Goal: Task Accomplishment & Management: Manage account settings

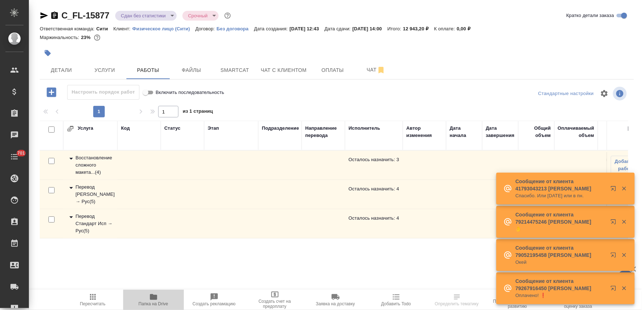
click at [156, 303] on span "Папка на Drive" at bounding box center [154, 303] width 30 height 5
click at [287, 5] on div "C_FL-15877 Сдан без статистики distributed Срочный urgent Кратко детали заказа …" at bounding box center [337, 151] width 603 height 302
click at [61, 68] on span "Детали" at bounding box center [61, 70] width 35 height 9
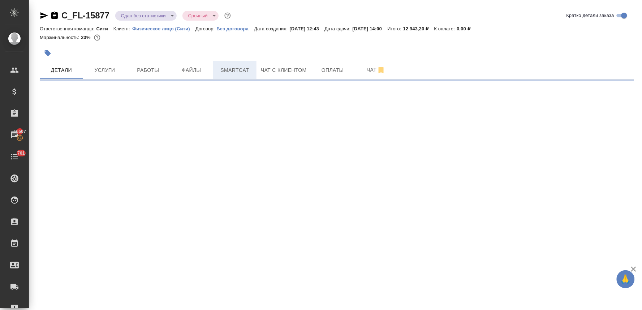
select select "RU"
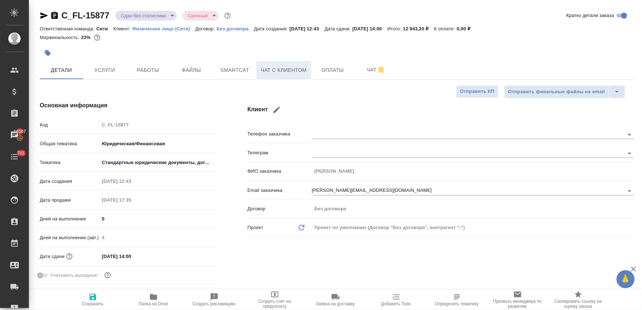
type textarea "x"
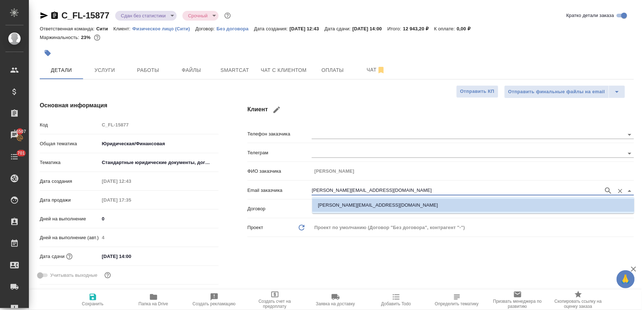
drag, startPoint x: 392, startPoint y: 190, endPoint x: 282, endPoint y: 194, distance: 109.6
click at [282, 194] on div "Email заказчика [PERSON_NAME][EMAIL_ADDRESS][DOMAIN_NAME]" at bounding box center [441, 190] width 387 height 13
click at [356, 257] on div "Клиент Телефон заказчика Телеграм ФИО заказчика [PERSON_NAME] заказчика [PERSON…" at bounding box center [441, 194] width 416 height 215
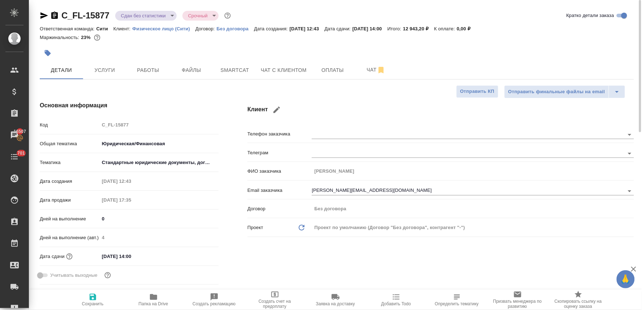
type textarea "x"
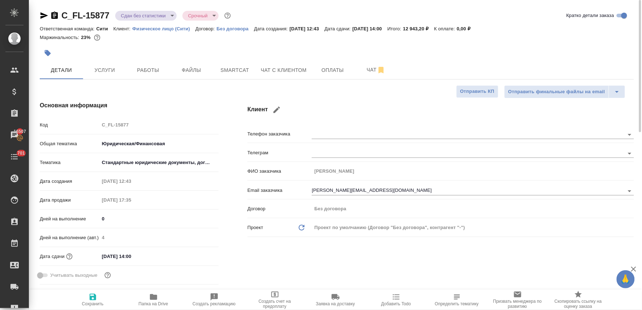
type textarea "x"
click at [95, 72] on span "Услуги" at bounding box center [104, 70] width 35 height 9
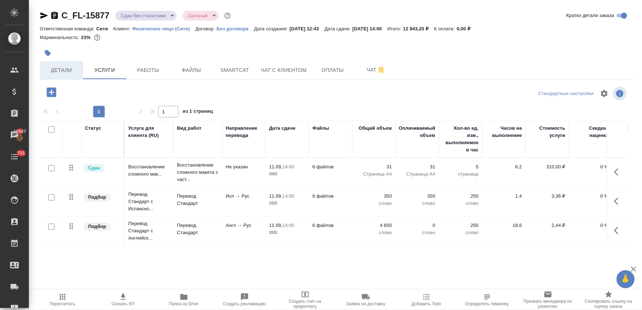
click at [52, 67] on span "Детали" at bounding box center [61, 70] width 35 height 9
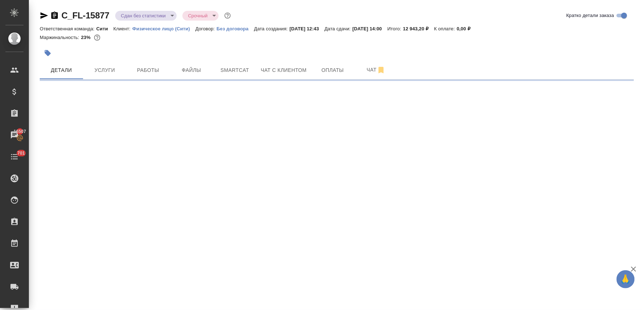
select select "RU"
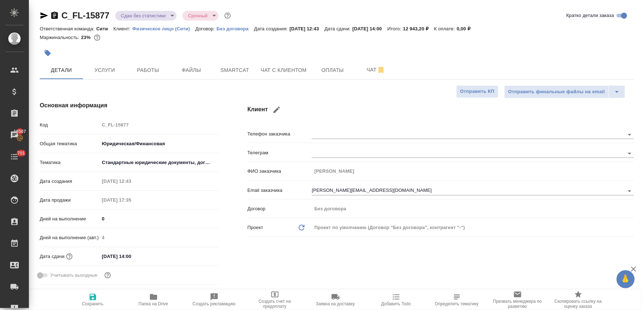
type textarea "x"
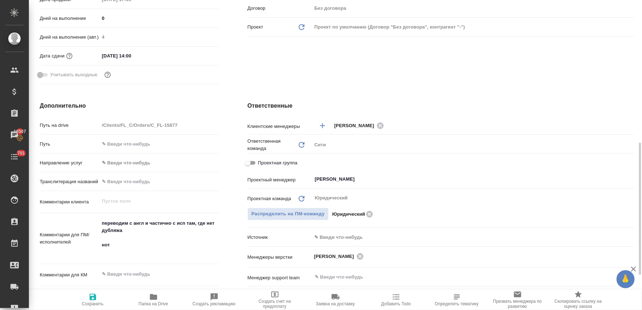
scroll to position [241, 0]
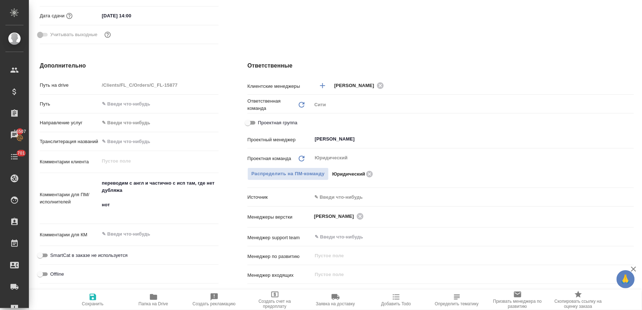
type textarea "x"
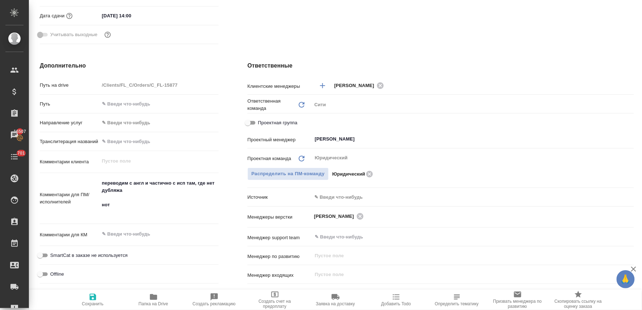
type textarea "x"
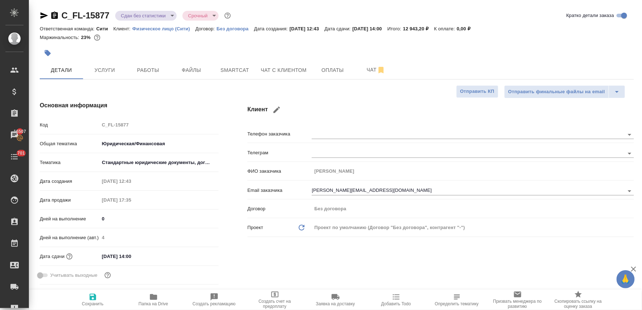
click at [44, 56] on icon "button" at bounding box center [47, 53] width 7 height 7
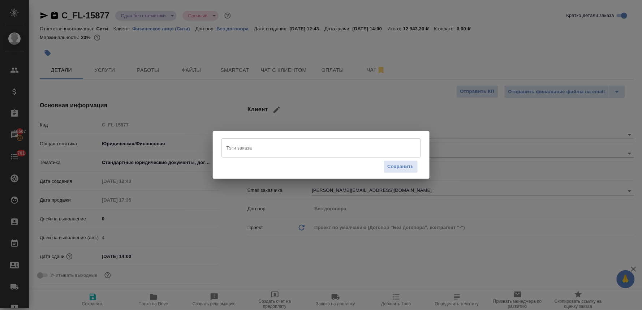
click at [277, 147] on input "Тэги заказа" at bounding box center [314, 148] width 179 height 12
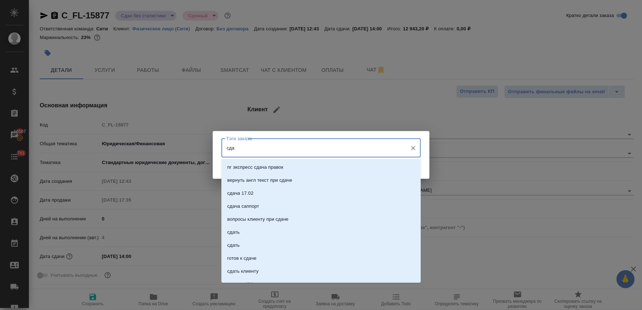
type input "сдан"
click at [258, 205] on li "сдан" at bounding box center [322, 206] width 200 height 13
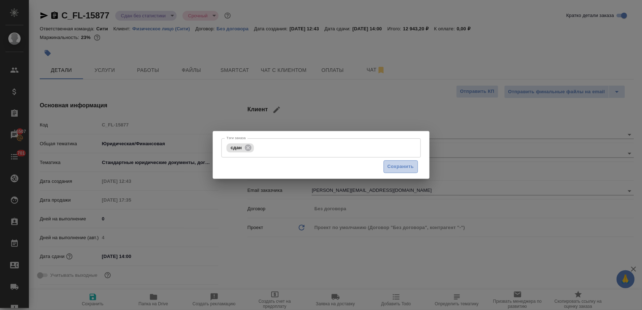
click at [397, 167] on span "Сохранить" at bounding box center [401, 167] width 26 height 8
